Goal: Task Accomplishment & Management: Use online tool/utility

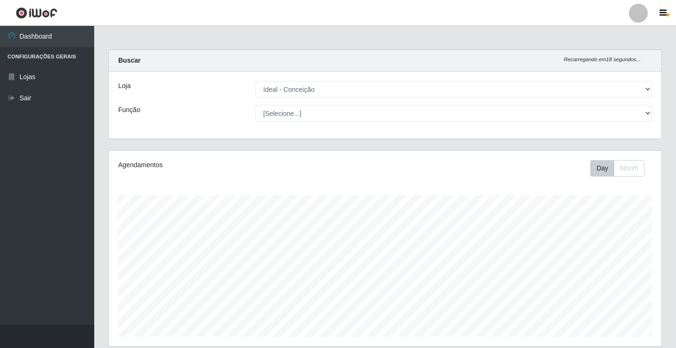
select select "231"
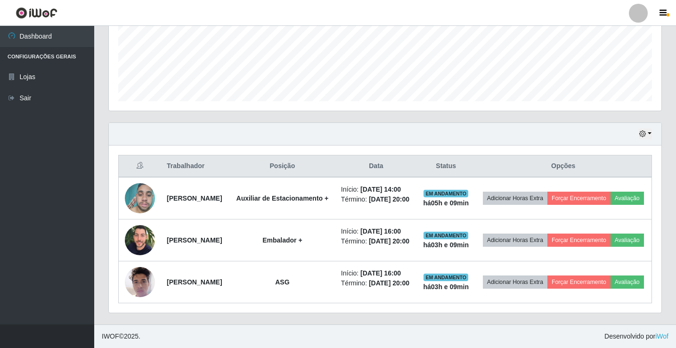
scroll to position [195, 553]
click at [28, 95] on link "Sair" at bounding box center [47, 98] width 94 height 21
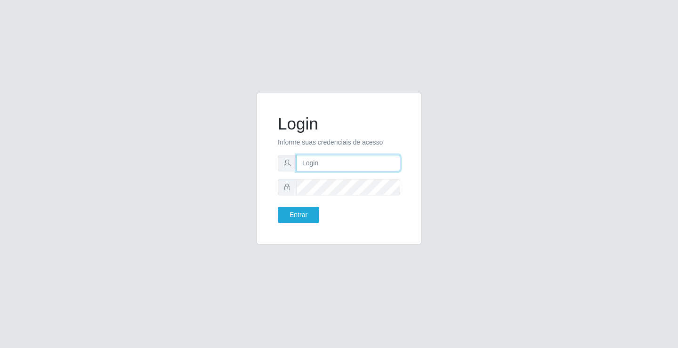
click at [331, 161] on input "text" at bounding box center [348, 163] width 104 height 16
type input "ediane@ideal"
click at [278, 207] on button "Entrar" at bounding box center [298, 215] width 41 height 16
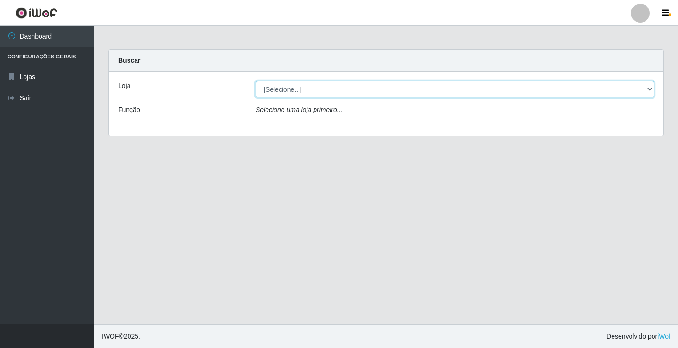
click at [328, 92] on select "[Selecione...] Ideal - Conceição" at bounding box center [455, 89] width 399 height 16
select select "231"
click at [256, 81] on select "[Selecione...] Ideal - Conceição" at bounding box center [455, 89] width 399 height 16
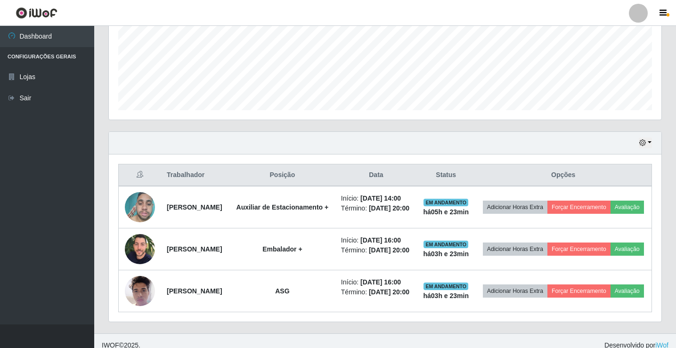
scroll to position [286, 0]
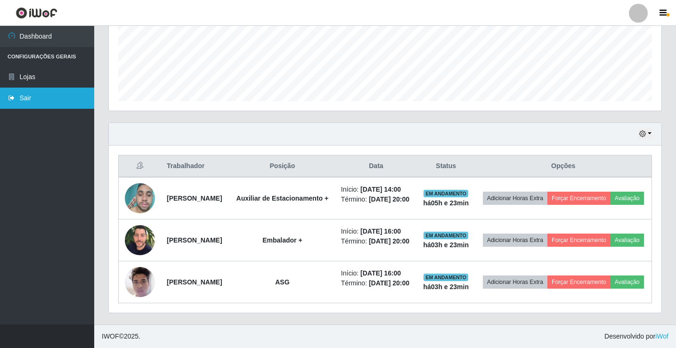
click at [57, 97] on link "Sair" at bounding box center [47, 98] width 94 height 21
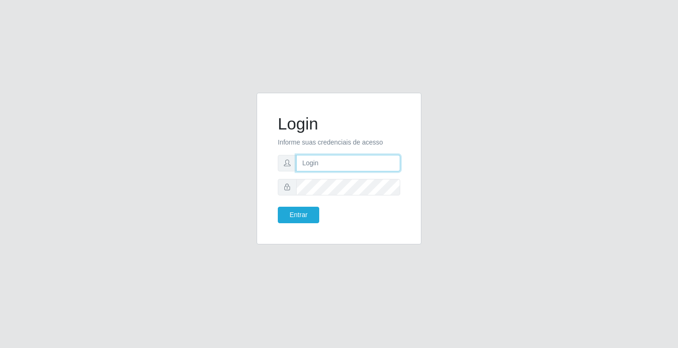
click at [342, 163] on input "text" at bounding box center [348, 163] width 104 height 16
type input "w"
type input "ediane@ideal"
click at [278, 207] on button "Entrar" at bounding box center [298, 215] width 41 height 16
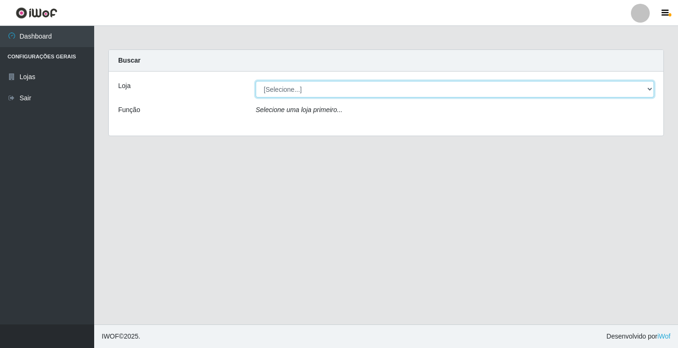
click at [317, 88] on select "[Selecione...] Ideal - Conceição" at bounding box center [455, 89] width 399 height 16
select select "231"
click at [256, 81] on select "[Selecione...] Ideal - Conceição" at bounding box center [455, 89] width 399 height 16
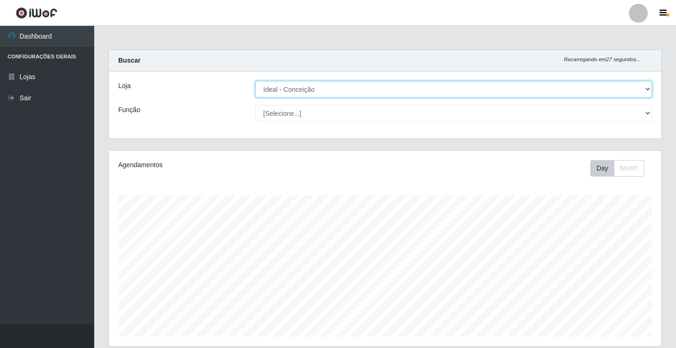
scroll to position [283, 0]
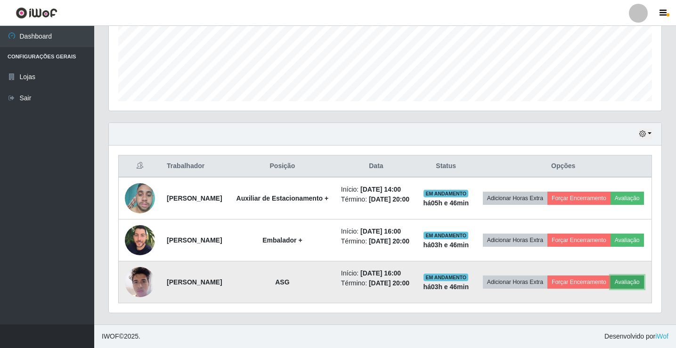
click at [610, 280] on button "Avaliação" at bounding box center [626, 282] width 33 height 13
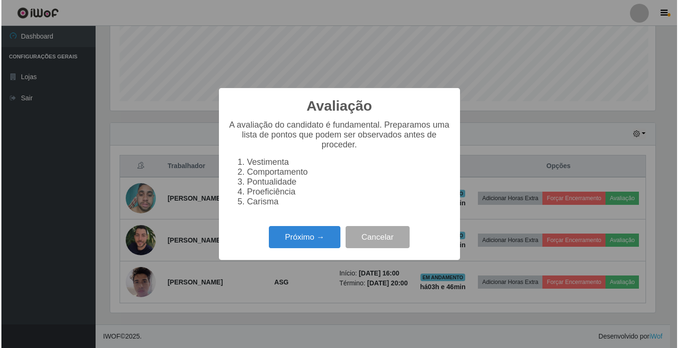
scroll to position [195, 548]
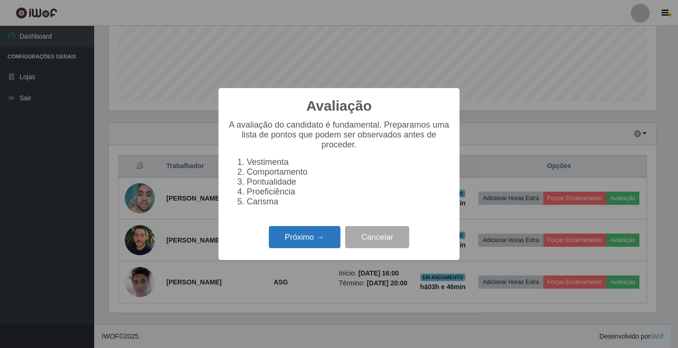
click at [296, 245] on button "Próximo →" at bounding box center [305, 237] width 72 height 22
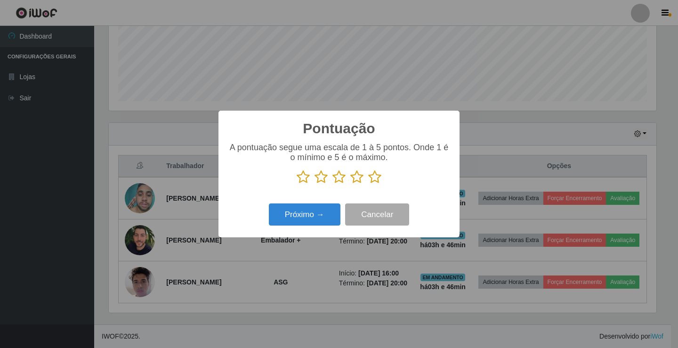
scroll to position [470862, 470510]
click at [327, 177] on icon at bounding box center [321, 177] width 13 height 14
click at [315, 184] on input "radio" at bounding box center [315, 184] width 0 height 0
click at [304, 211] on button "Próximo →" at bounding box center [305, 214] width 72 height 22
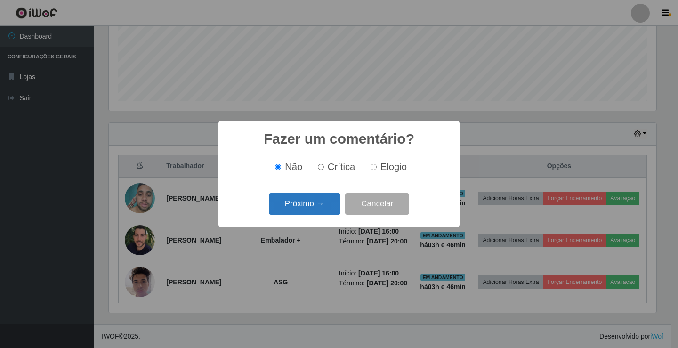
click at [314, 210] on button "Próximo →" at bounding box center [305, 204] width 72 height 22
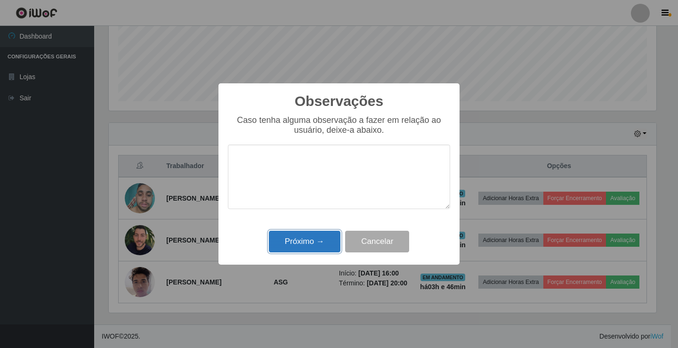
click at [301, 244] on button "Próximo →" at bounding box center [305, 242] width 72 height 22
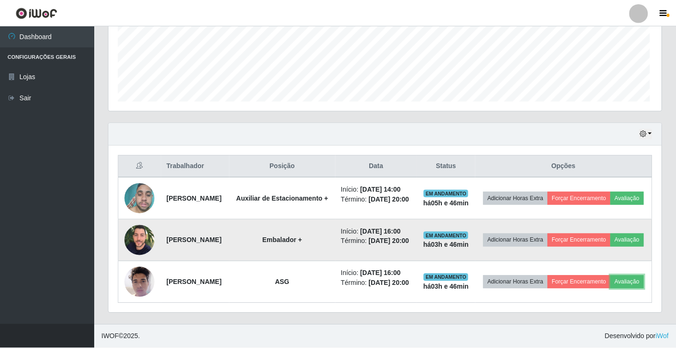
scroll to position [195, 553]
click at [610, 247] on button "Avaliação" at bounding box center [626, 240] width 33 height 13
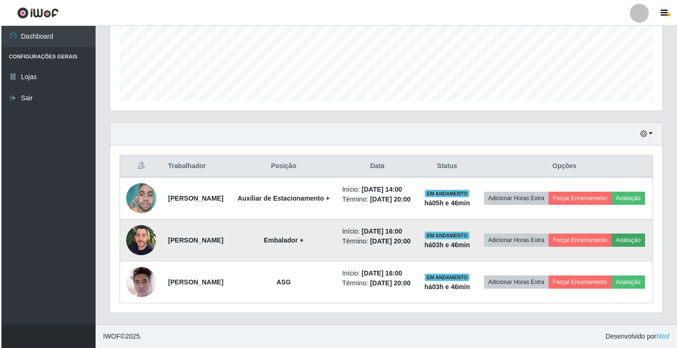
scroll to position [195, 548]
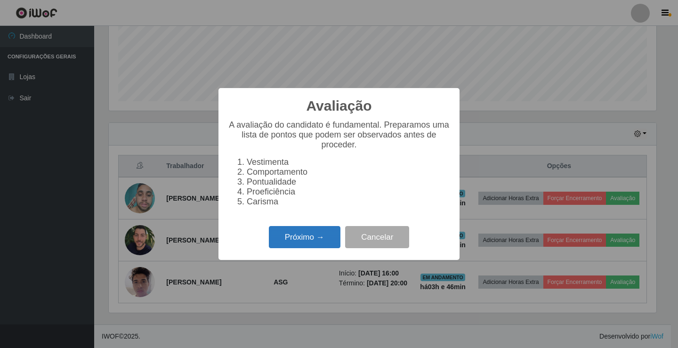
click at [308, 244] on button "Próximo →" at bounding box center [305, 237] width 72 height 22
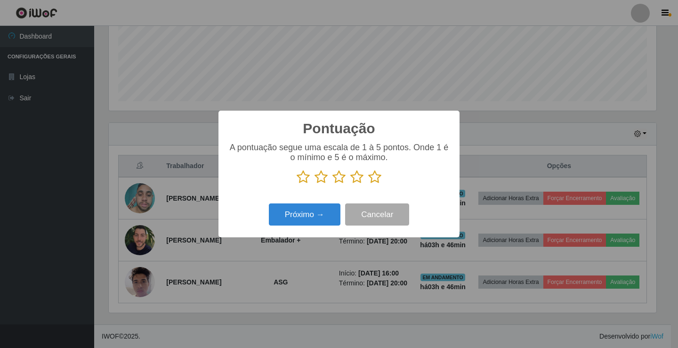
click at [320, 179] on icon at bounding box center [321, 177] width 13 height 14
click at [315, 184] on input "radio" at bounding box center [315, 184] width 0 height 0
click at [309, 207] on button "Próximo →" at bounding box center [305, 214] width 72 height 22
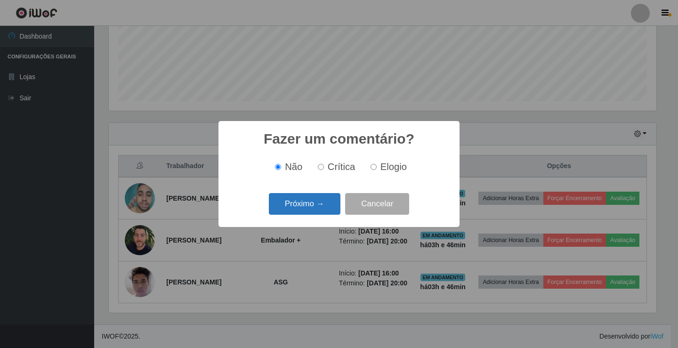
click at [336, 201] on button "Próximo →" at bounding box center [305, 204] width 72 height 22
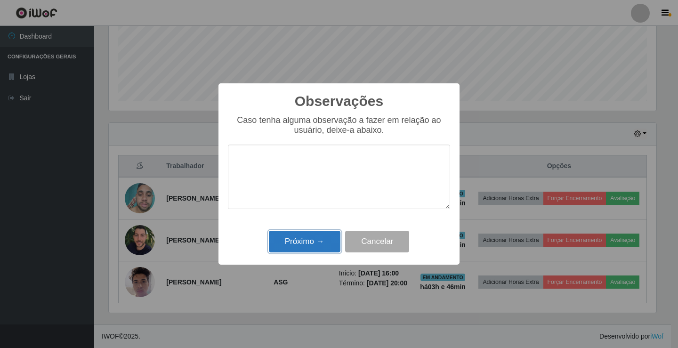
click at [310, 243] on button "Próximo →" at bounding box center [305, 242] width 72 height 22
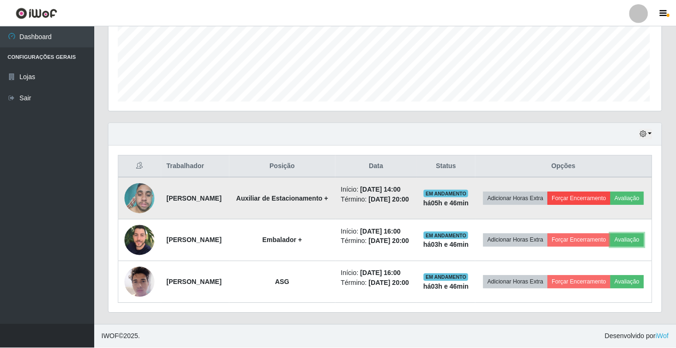
scroll to position [195, 553]
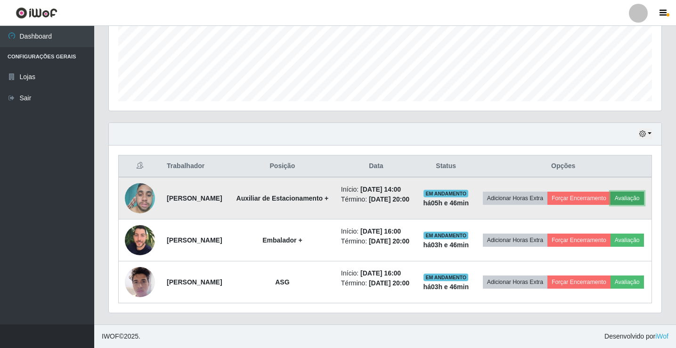
click at [610, 192] on button "Avaliação" at bounding box center [626, 198] width 33 height 13
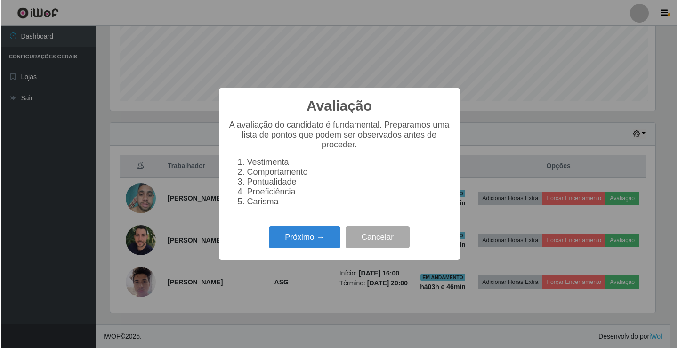
scroll to position [195, 548]
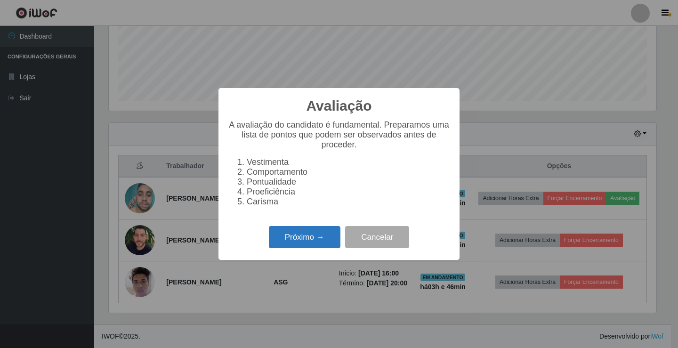
click at [307, 244] on button "Próximo →" at bounding box center [305, 237] width 72 height 22
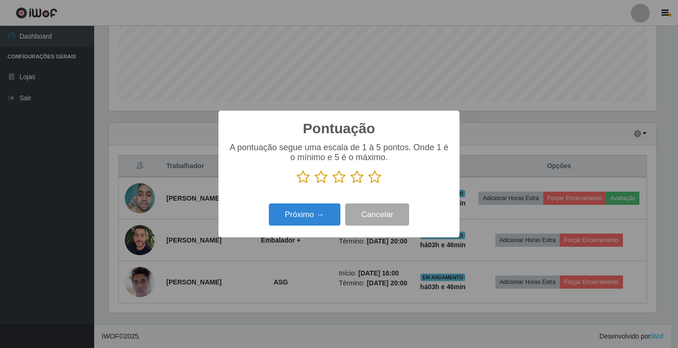
click at [325, 176] on icon at bounding box center [321, 177] width 13 height 14
click at [315, 184] on input "radio" at bounding box center [315, 184] width 0 height 0
click at [316, 207] on button "Próximo →" at bounding box center [305, 214] width 72 height 22
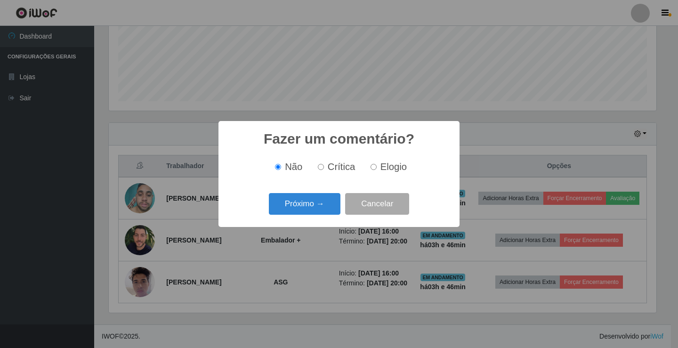
click at [321, 215] on button "Próximo →" at bounding box center [305, 204] width 72 height 22
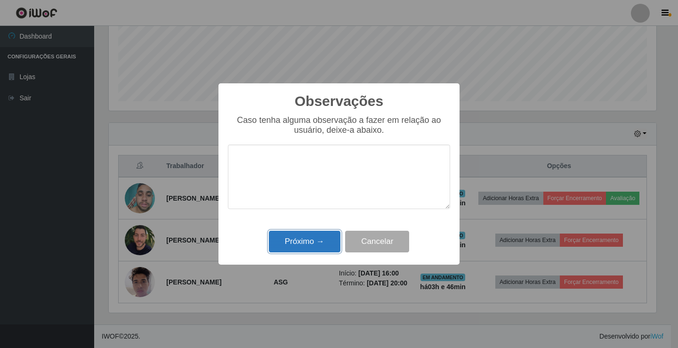
click at [318, 233] on button "Próximo →" at bounding box center [305, 242] width 72 height 22
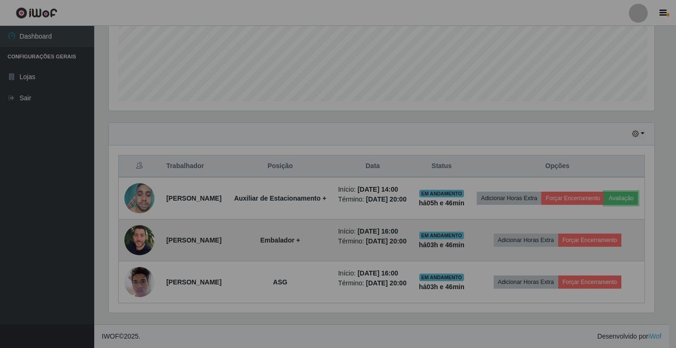
scroll to position [195, 553]
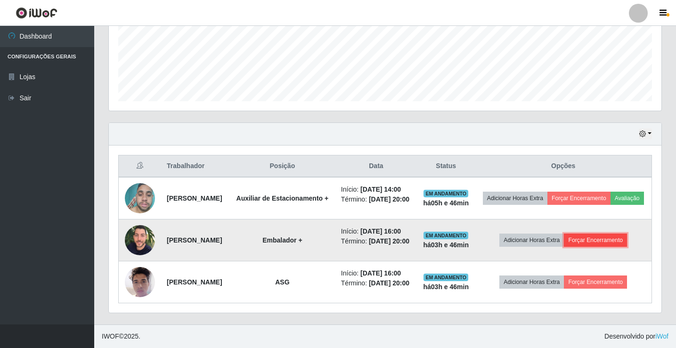
click at [610, 247] on button "Forçar Encerramento" at bounding box center [595, 240] width 63 height 13
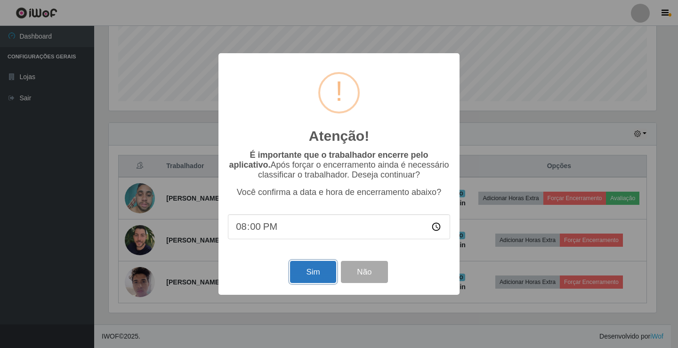
click at [323, 274] on button "Sim" at bounding box center [313, 272] width 46 height 22
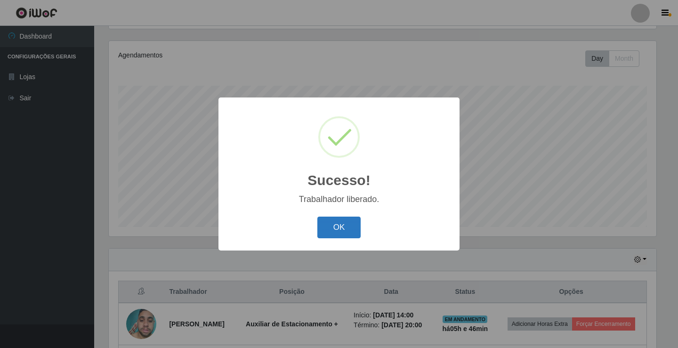
click at [340, 236] on button "OK" at bounding box center [339, 228] width 44 height 22
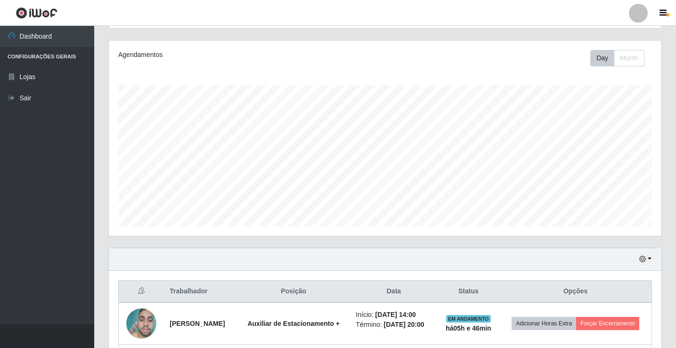
scroll to position [208, 0]
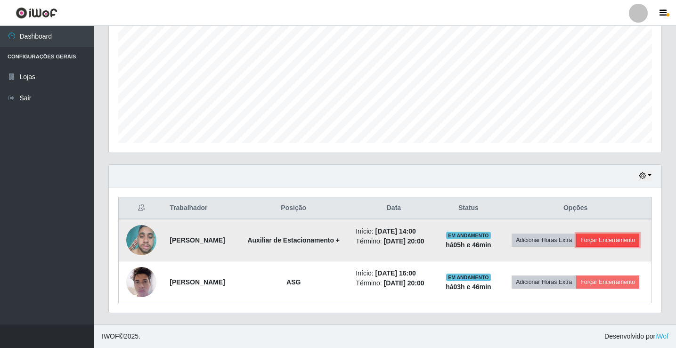
click at [592, 235] on button "Forçar Encerramento" at bounding box center [607, 240] width 63 height 13
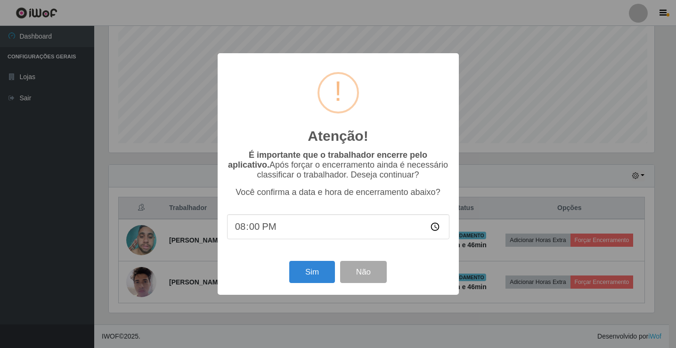
scroll to position [0, 0]
click at [309, 277] on button "Sim" at bounding box center [313, 272] width 46 height 22
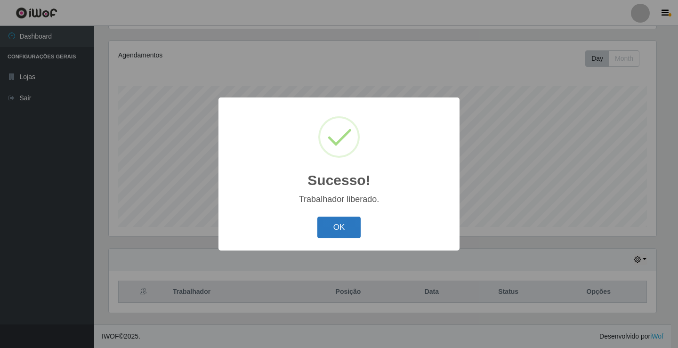
click at [346, 222] on button "OK" at bounding box center [339, 228] width 44 height 22
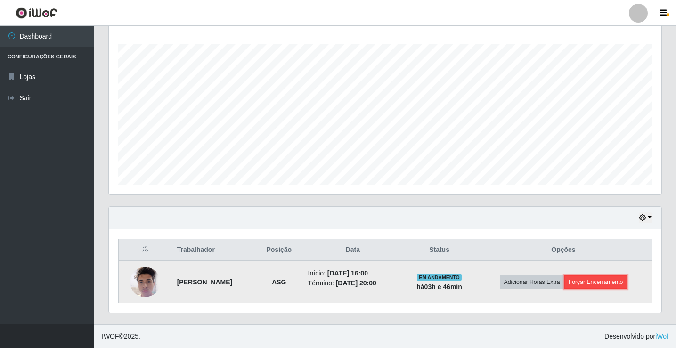
click at [621, 283] on button "Forçar Encerramento" at bounding box center [595, 282] width 63 height 13
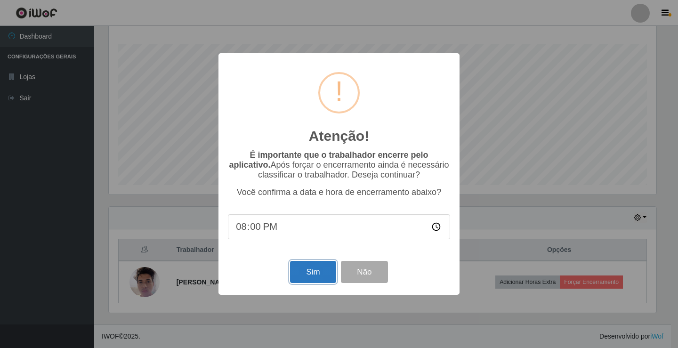
click at [302, 276] on button "Sim" at bounding box center [313, 272] width 46 height 22
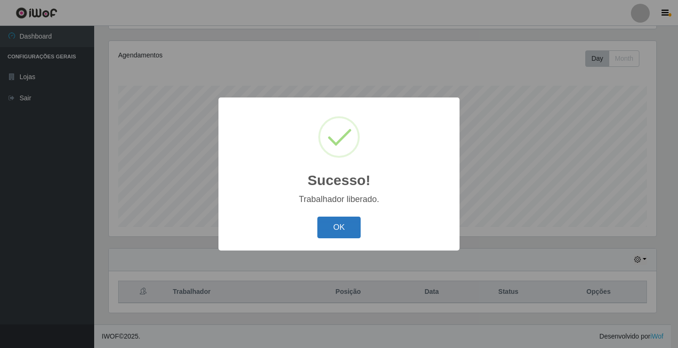
click at [337, 228] on button "OK" at bounding box center [339, 228] width 44 height 22
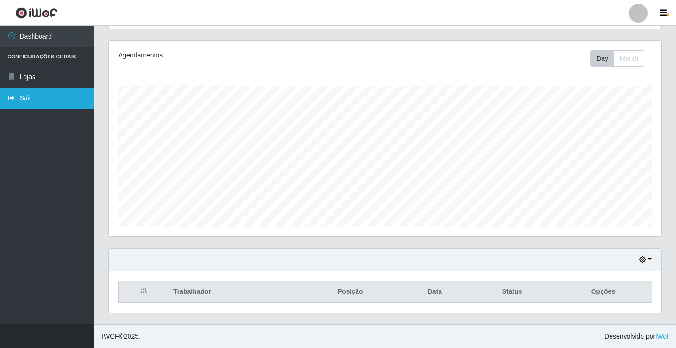
click at [55, 100] on link "Sair" at bounding box center [47, 98] width 94 height 21
